Goal: Find specific page/section: Find specific page/section

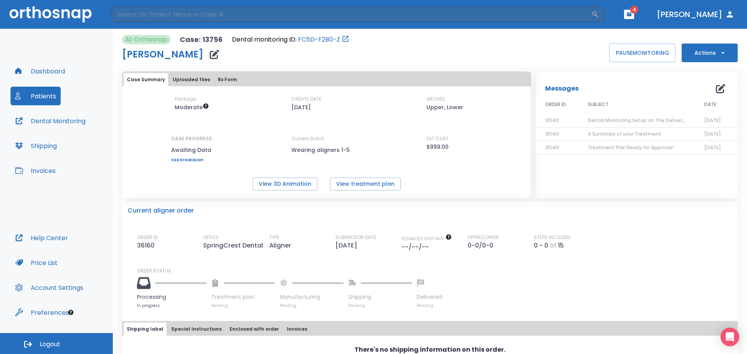
click at [24, 92] on button "Patients" at bounding box center [35, 96] width 50 height 19
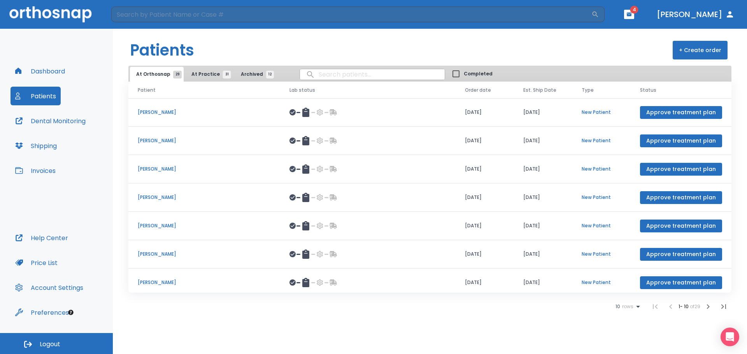
click at [150, 251] on p "[PERSON_NAME]" at bounding box center [204, 254] width 133 height 7
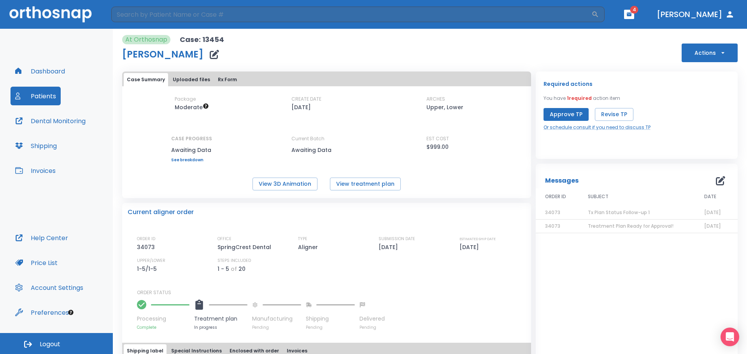
click at [41, 96] on button "Patients" at bounding box center [35, 96] width 50 height 19
